Goal: Transaction & Acquisition: Purchase product/service

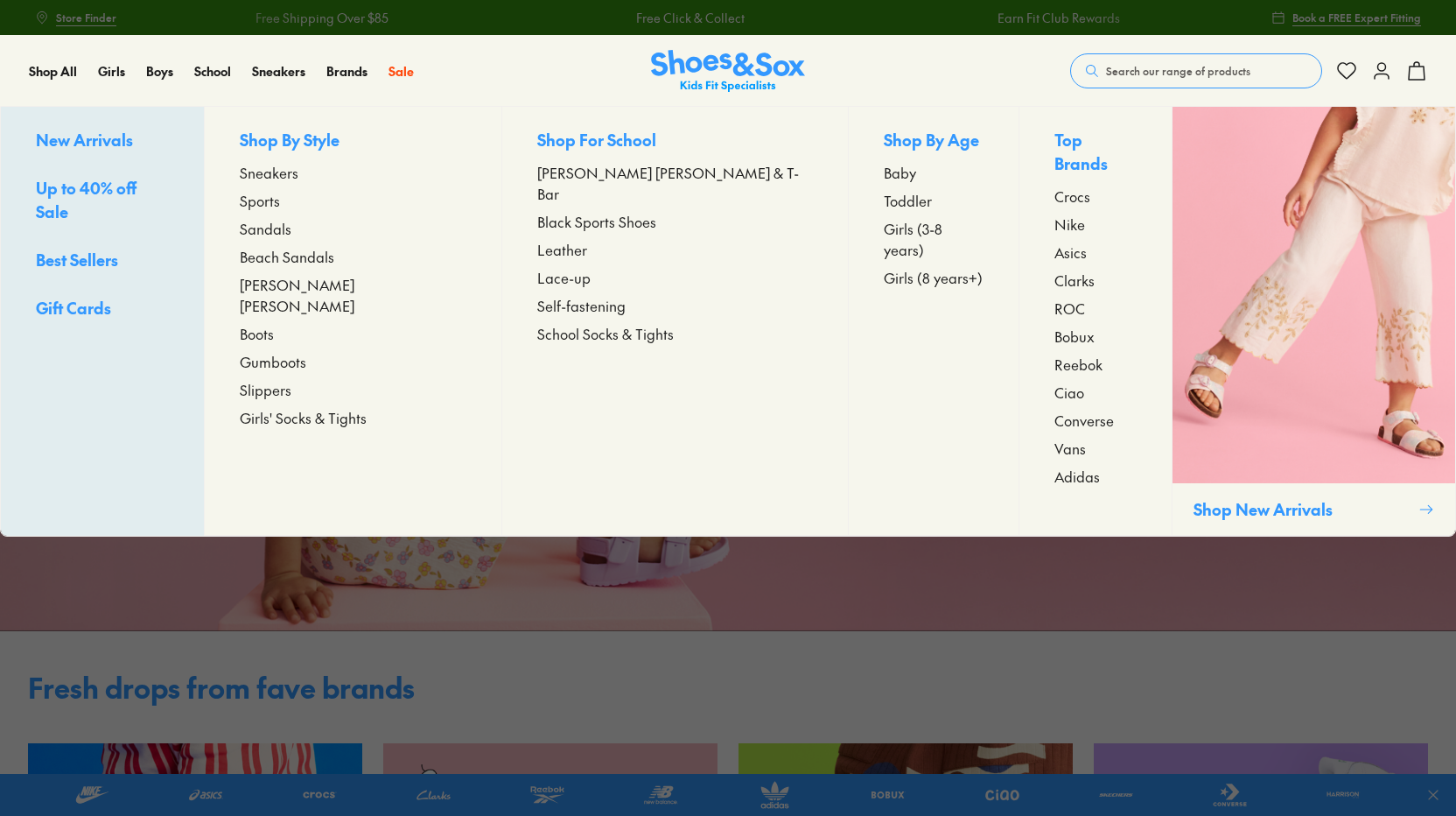
click at [314, 260] on span "Beach Sandals" at bounding box center [287, 257] width 95 height 21
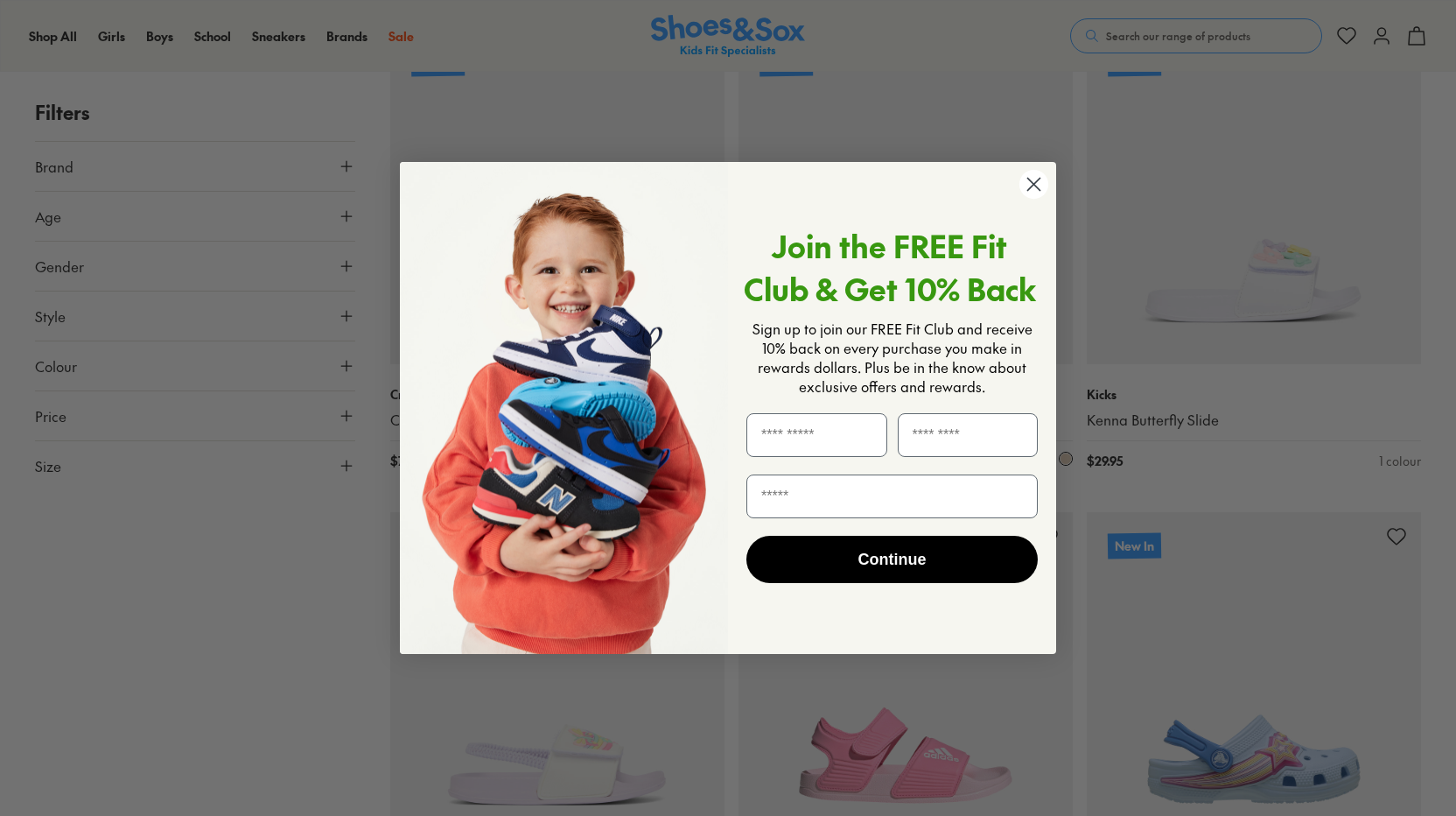
scroll to position [1401, 0]
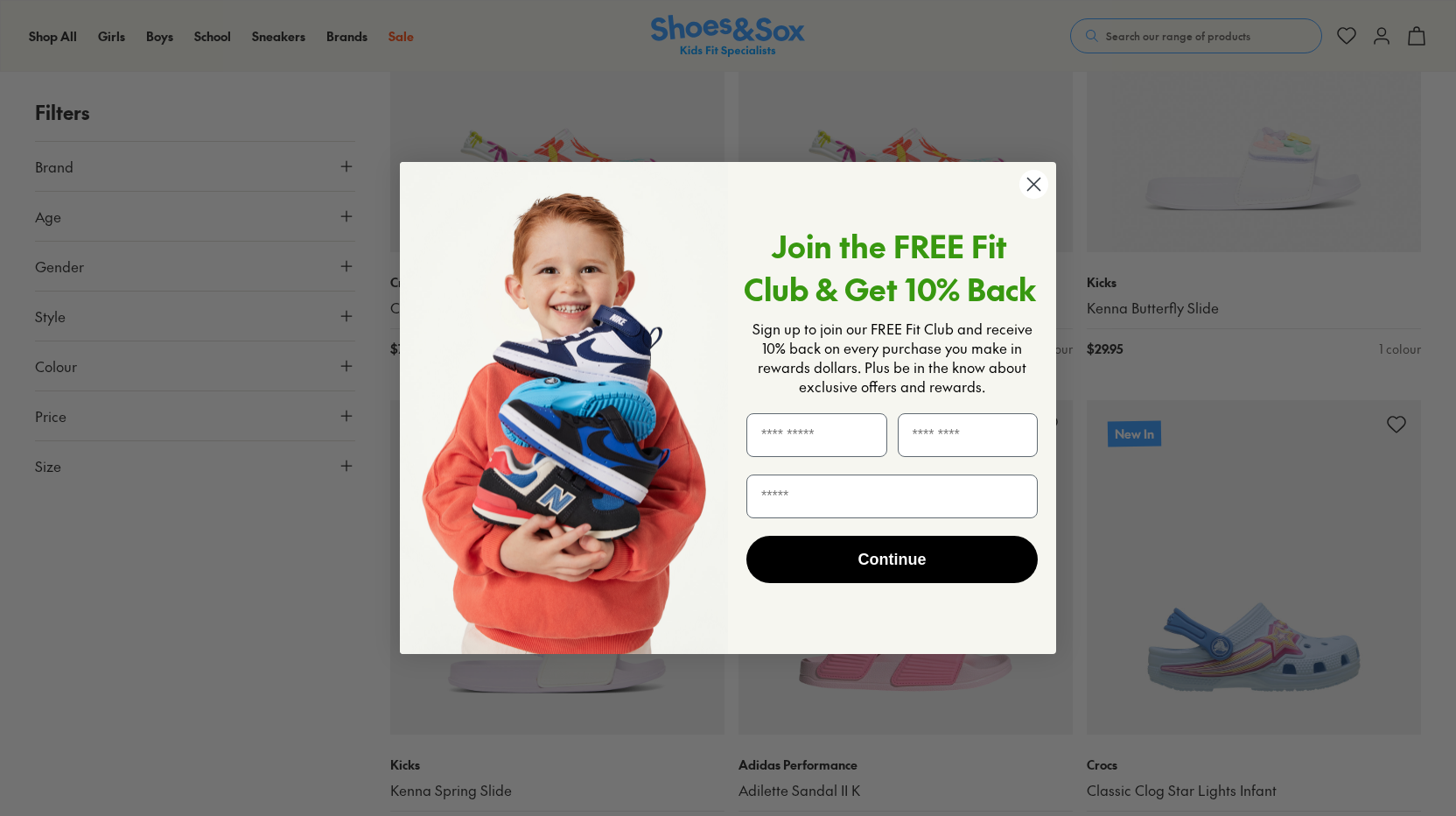
click at [1033, 183] on icon "Close dialog" at bounding box center [1034, 184] width 12 height 12
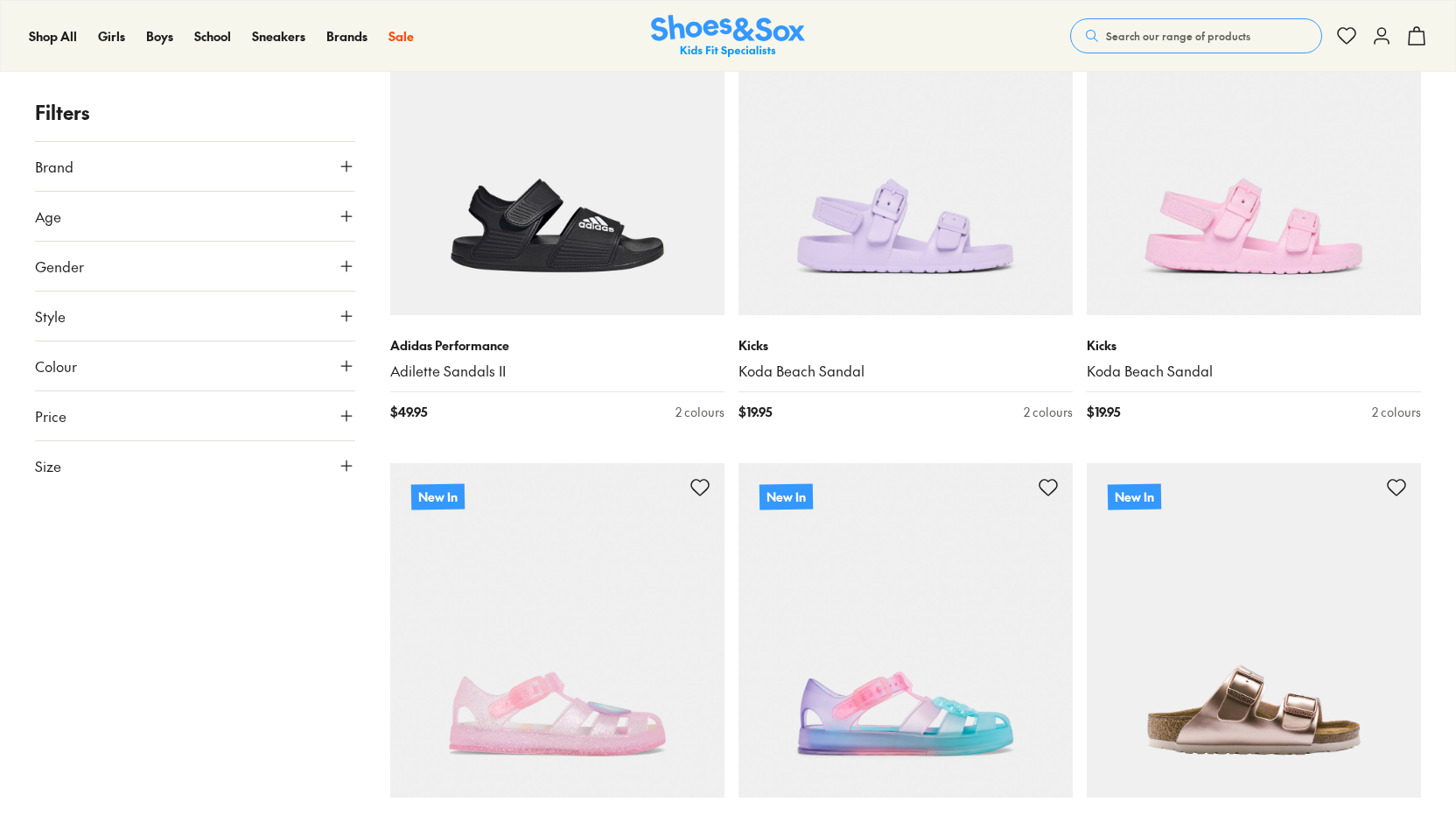
scroll to position [175, 0]
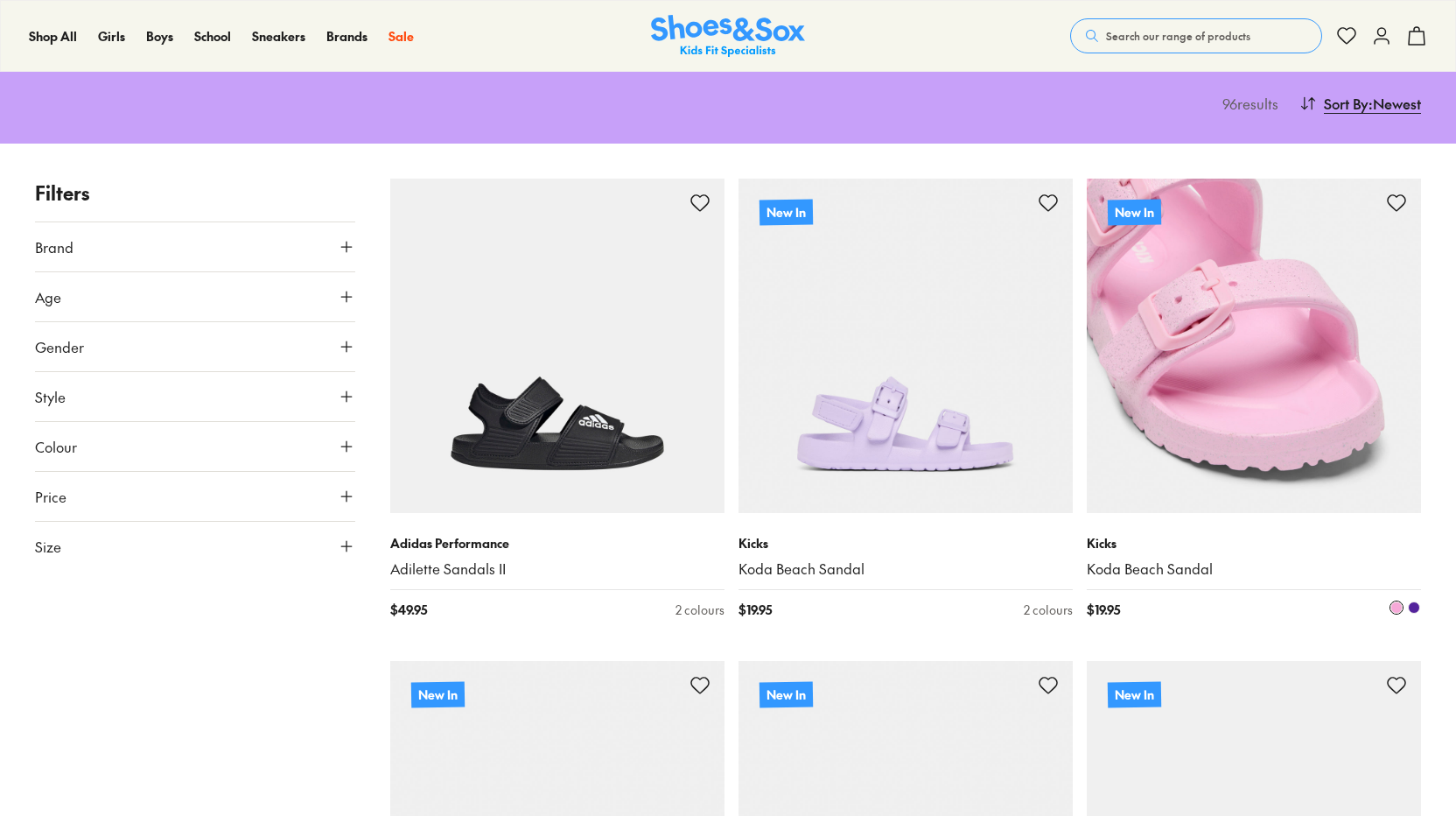
click at [1205, 459] on img at bounding box center [1254, 345] width 334 height 334
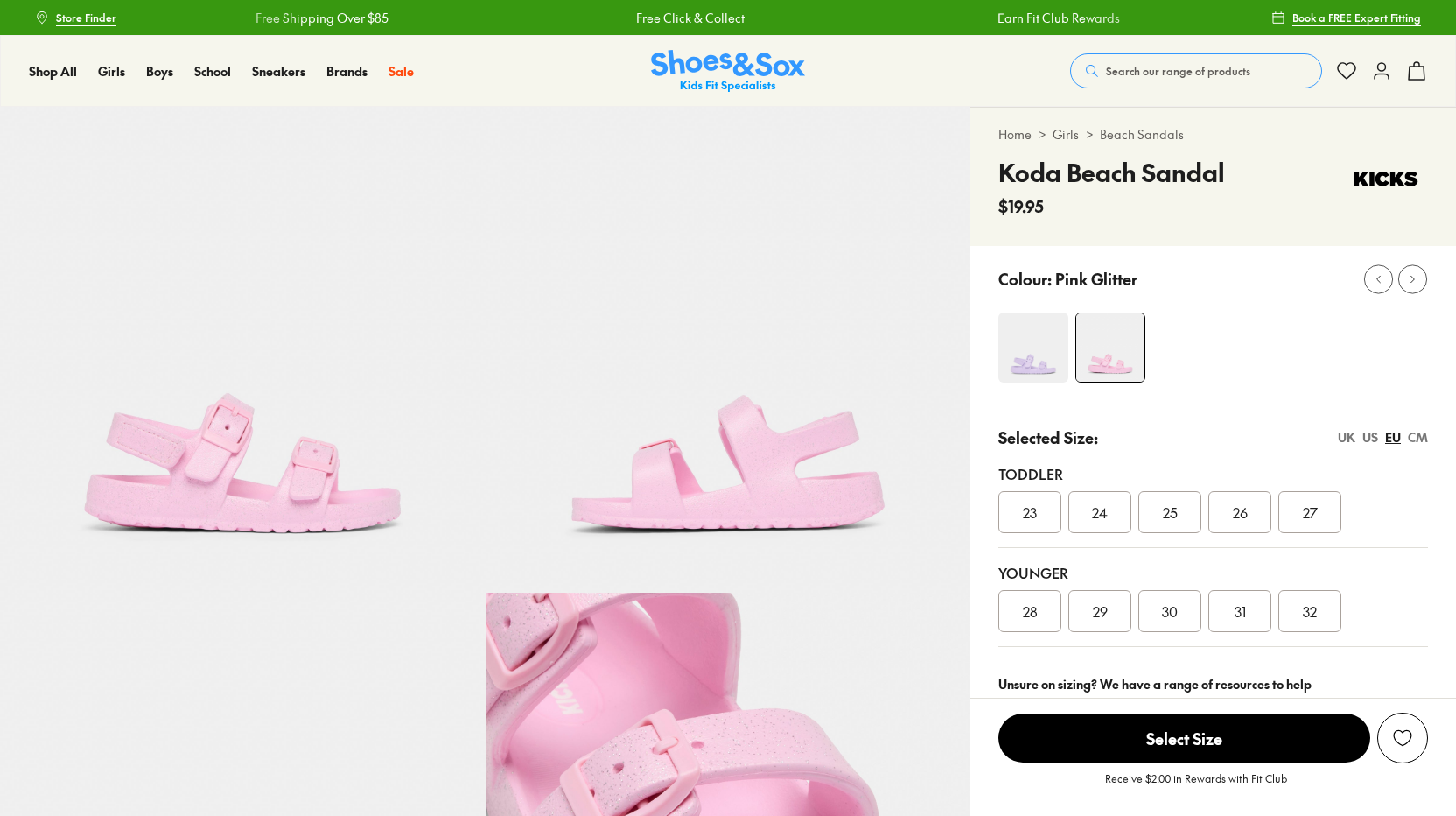
select select "*"
click at [1374, 438] on div "US" at bounding box center [1370, 437] width 16 height 19
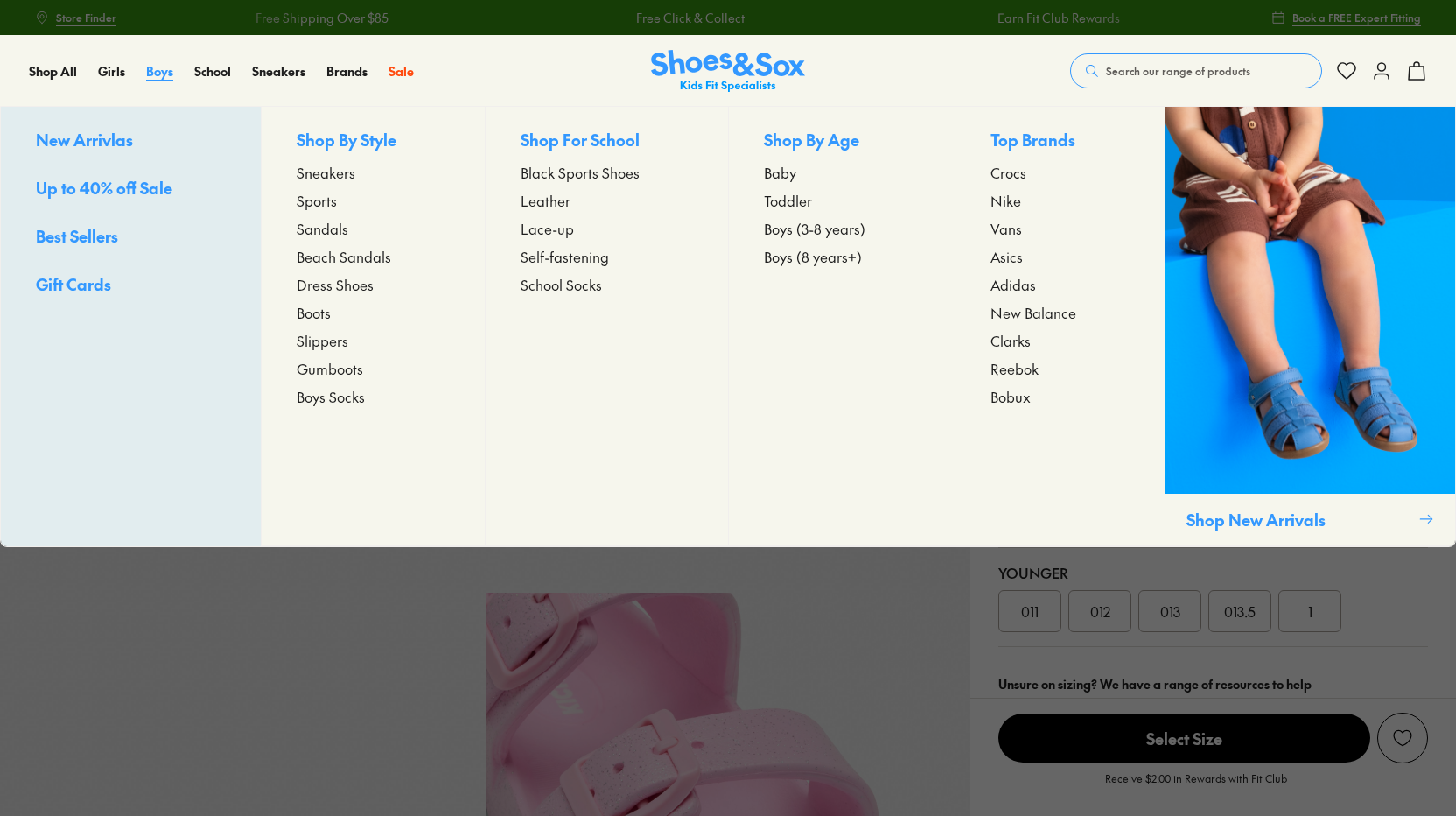
click at [149, 77] on span "Boys" at bounding box center [160, 71] width 27 height 18
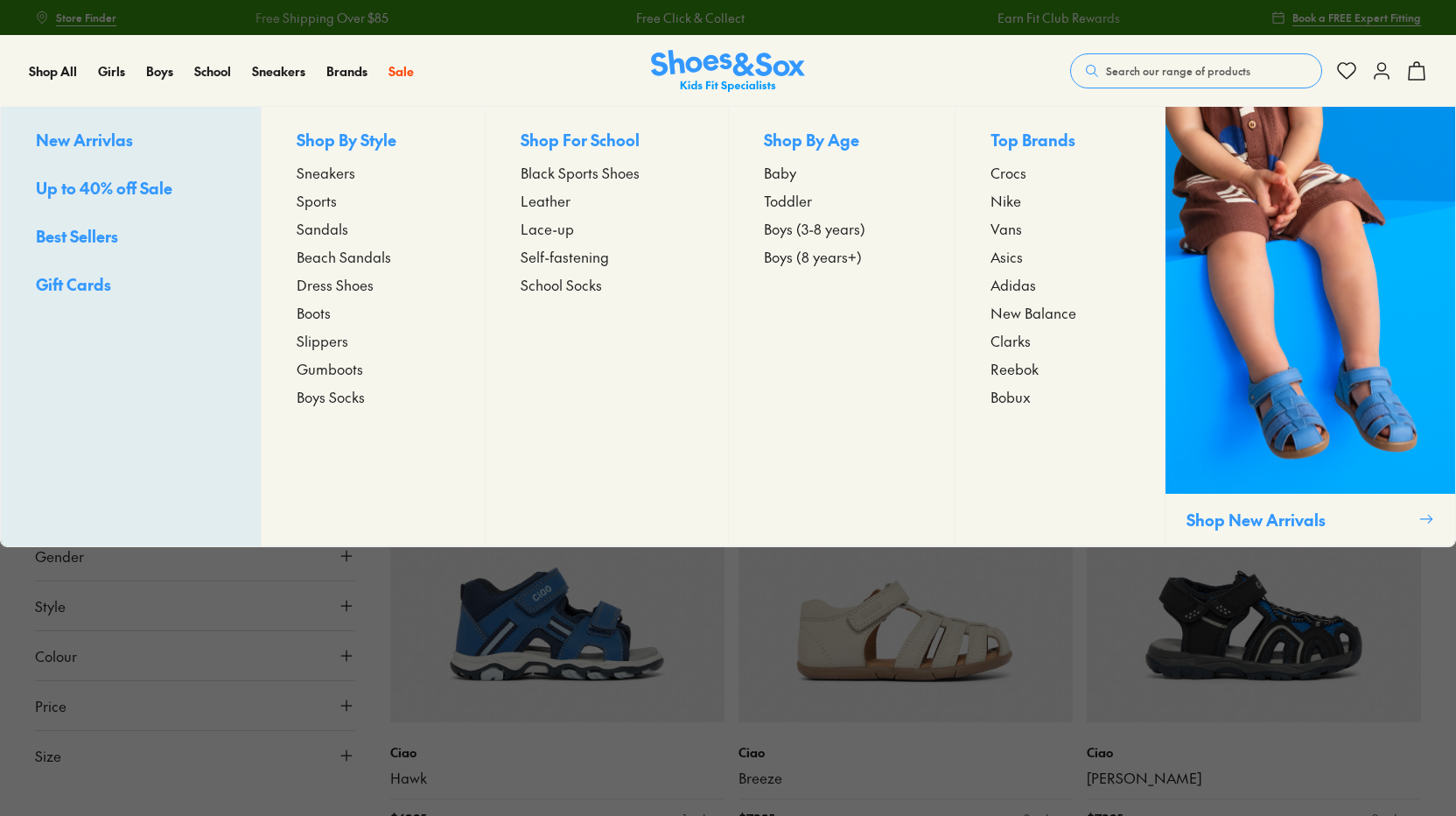
click at [350, 256] on span "Beach Sandals" at bounding box center [344, 257] width 95 height 21
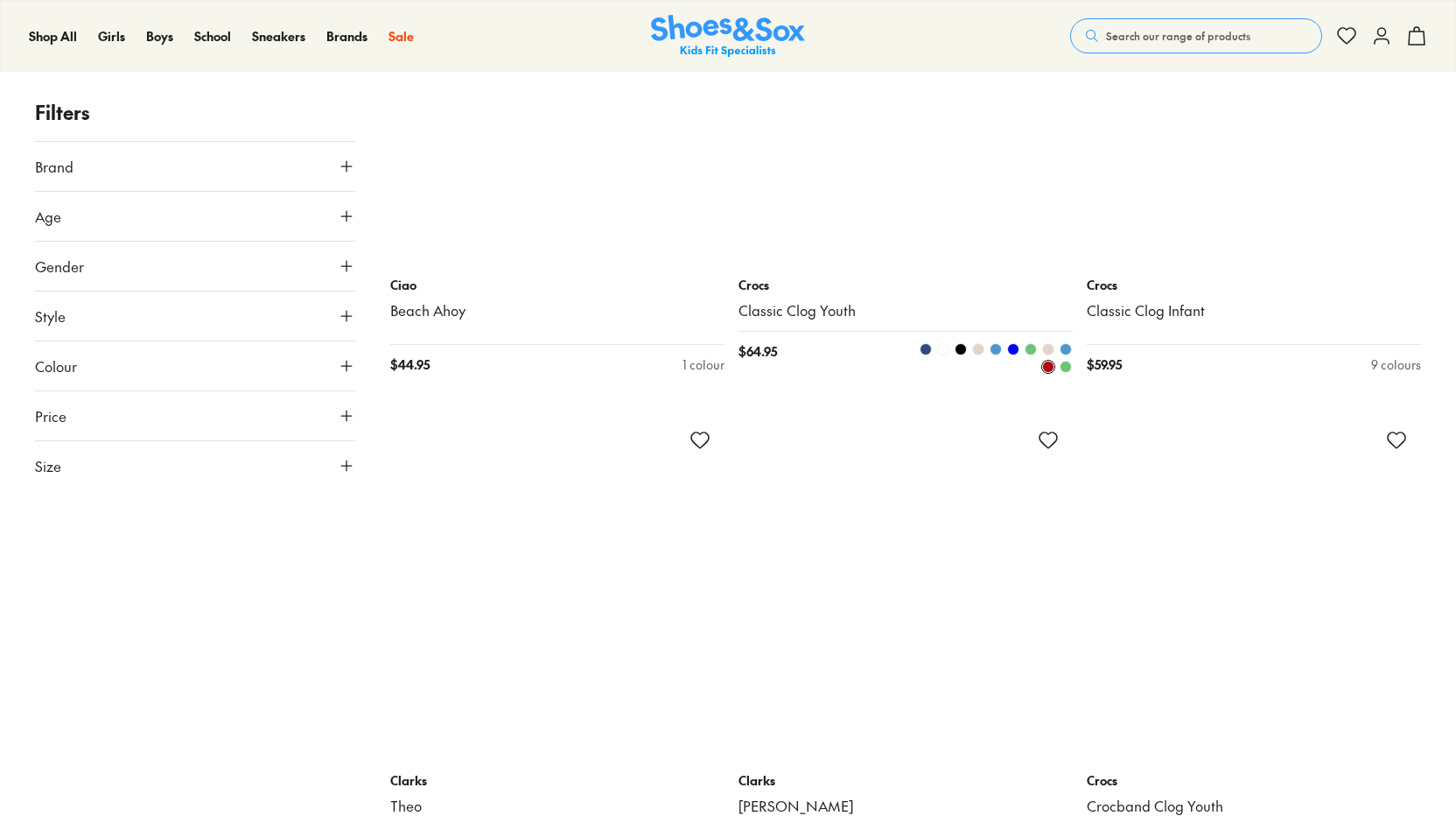
scroll to position [3939, 0]
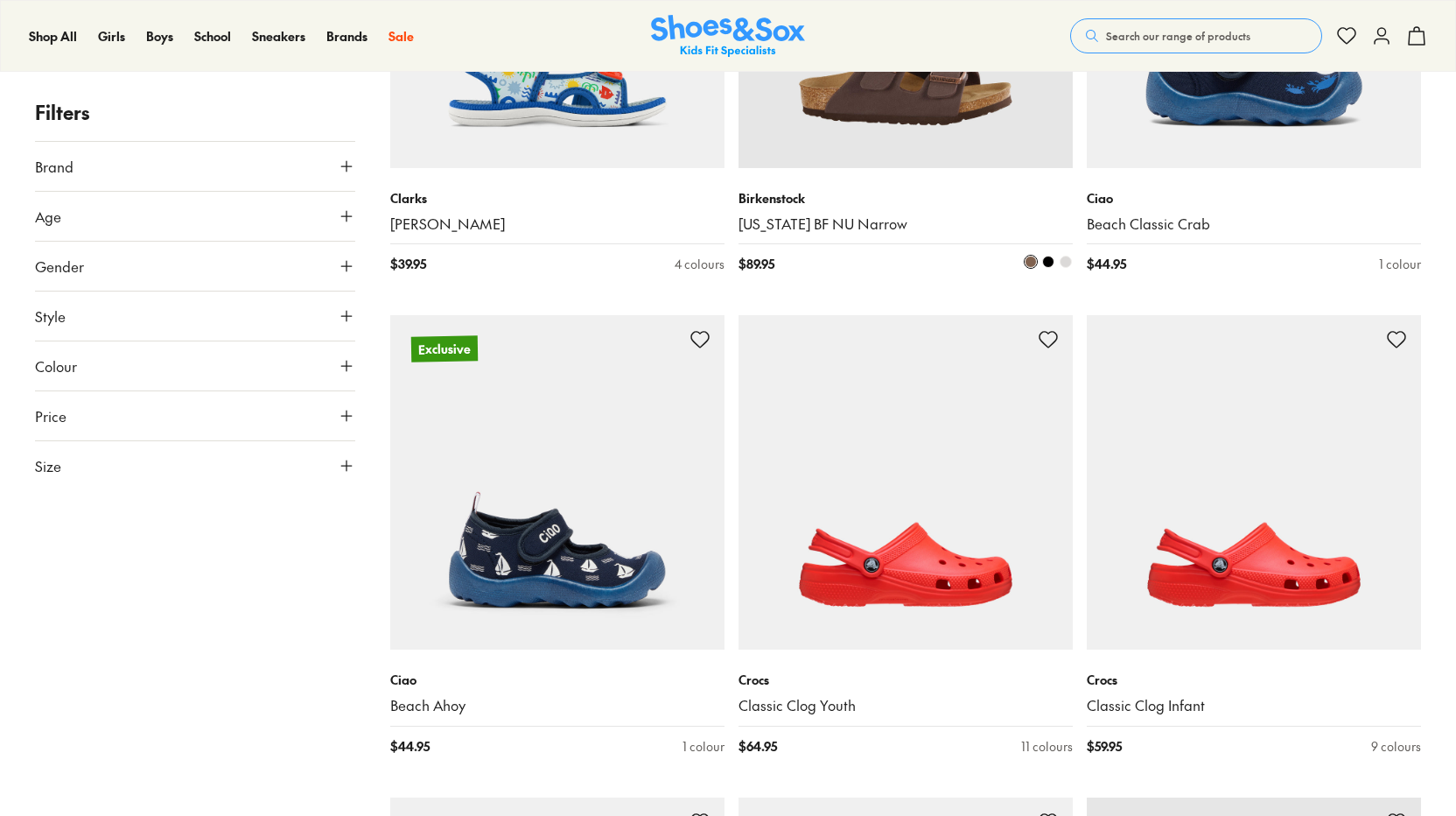
type input "***"
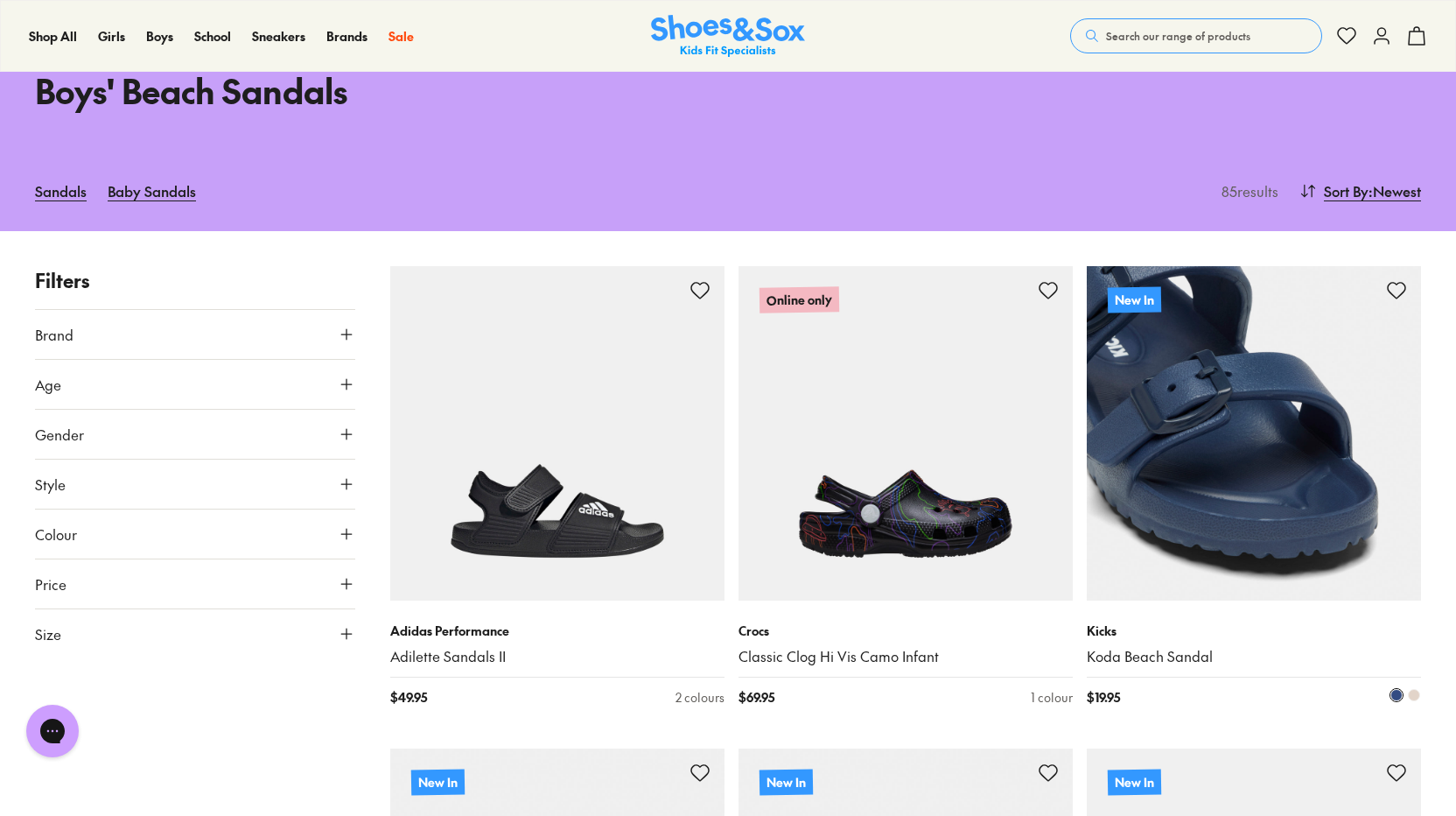
scroll to position [0, 0]
click at [1136, 611] on div "Kicks Koda Beach Sandal $ 19.95 2 colours" at bounding box center [1254, 664] width 334 height 127
click at [1164, 656] on link "Koda Beach Sandal" at bounding box center [1254, 656] width 334 height 20
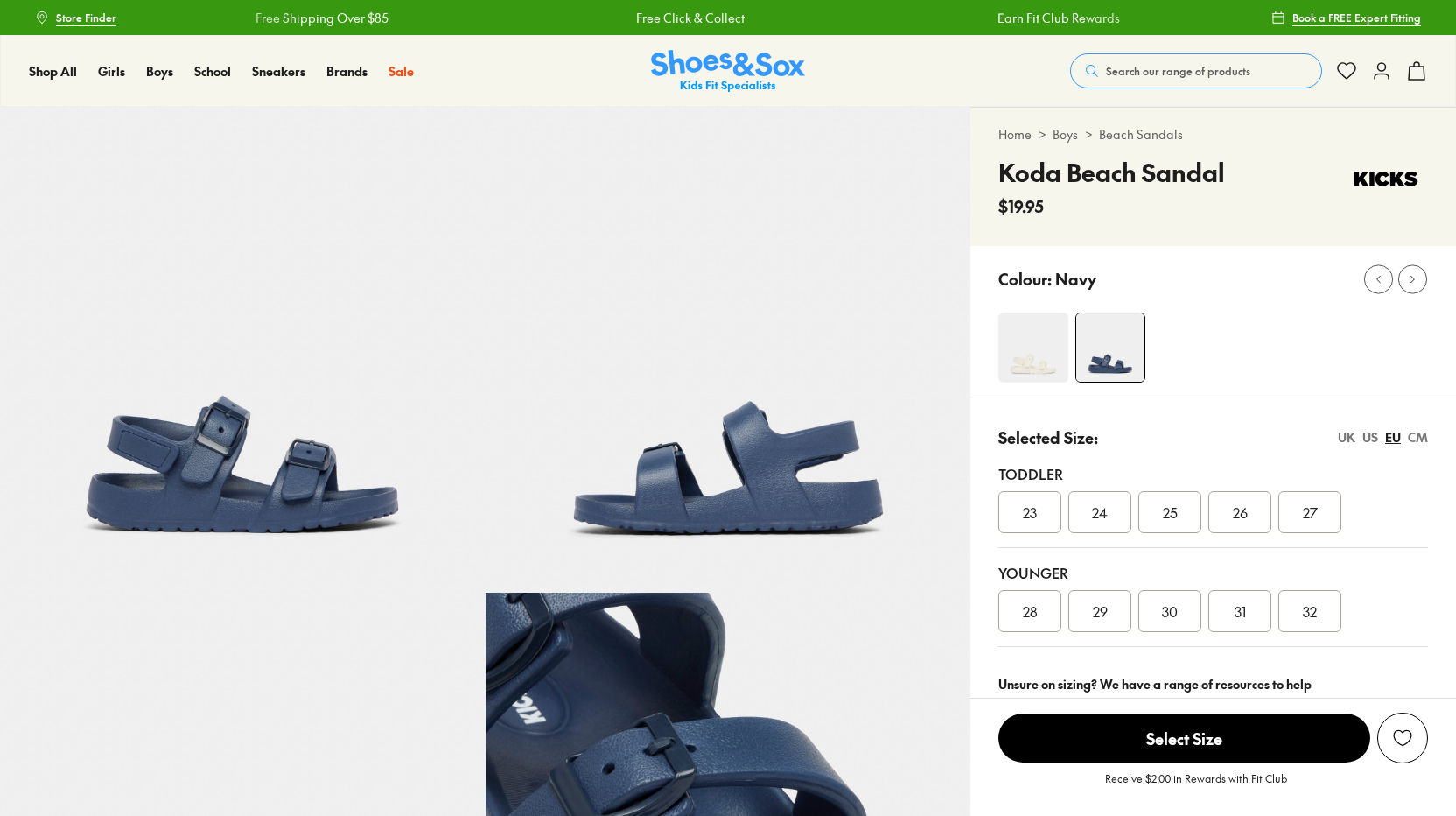
select select "*"
click at [1372, 435] on div "US" at bounding box center [1370, 437] width 16 height 19
